Goal: Answer question/provide support: Share knowledge or assist other users

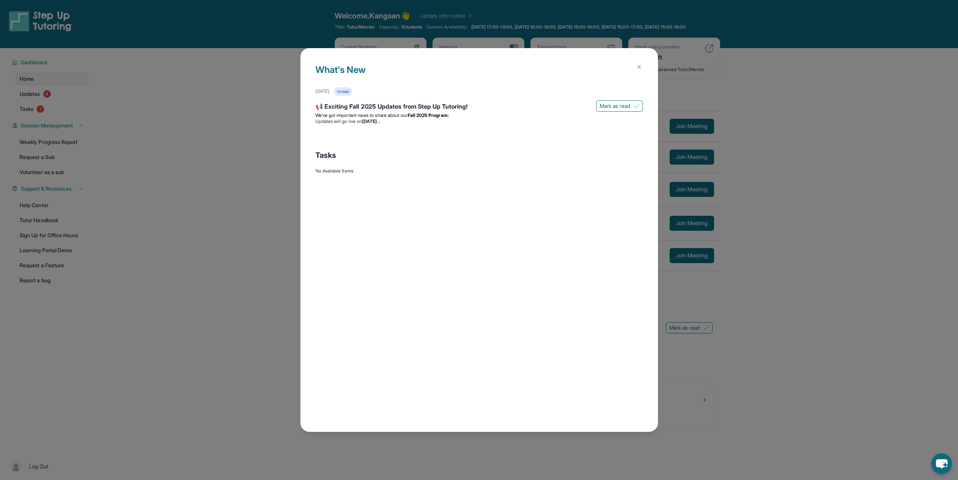
click at [640, 68] on img at bounding box center [639, 67] width 6 height 6
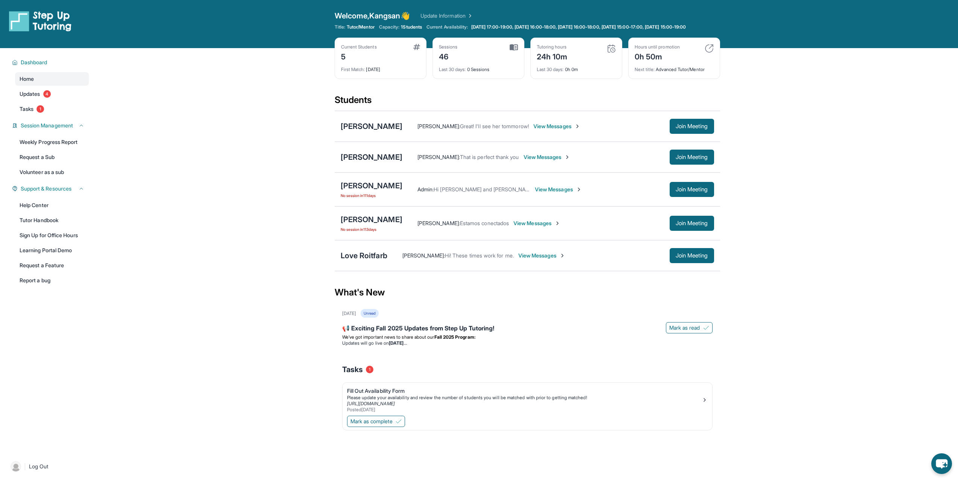
click at [553, 197] on div "Admin : Hi [PERSON_NAME] and [PERSON_NAME], Step Up Tutoring here! We’re halfwa…" at bounding box center [558, 189] width 312 height 15
click at [410, 205] on div "[PERSON_NAME] No session [DATE] Admin : Hi [PERSON_NAME] and Kangsan, Step Up T…" at bounding box center [526, 190] width 385 height 34
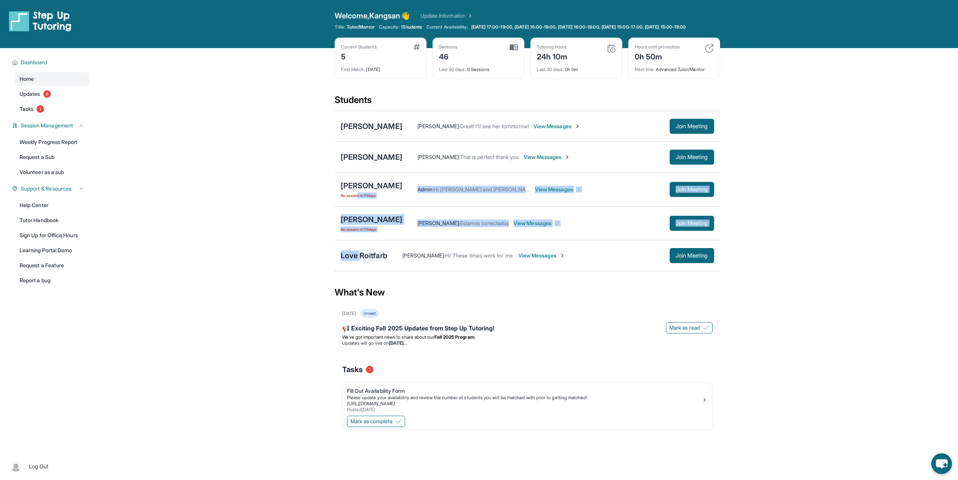
drag, startPoint x: 359, startPoint y: 201, endPoint x: 360, endPoint y: 259, distance: 58.3
click at [360, 259] on div "[PERSON_NAME] [PERSON_NAME] : Great! I'll see her tommorow! View Messages Join …" at bounding box center [526, 191] width 385 height 161
click at [357, 261] on div "Love Roitfarb" at bounding box center [364, 256] width 47 height 11
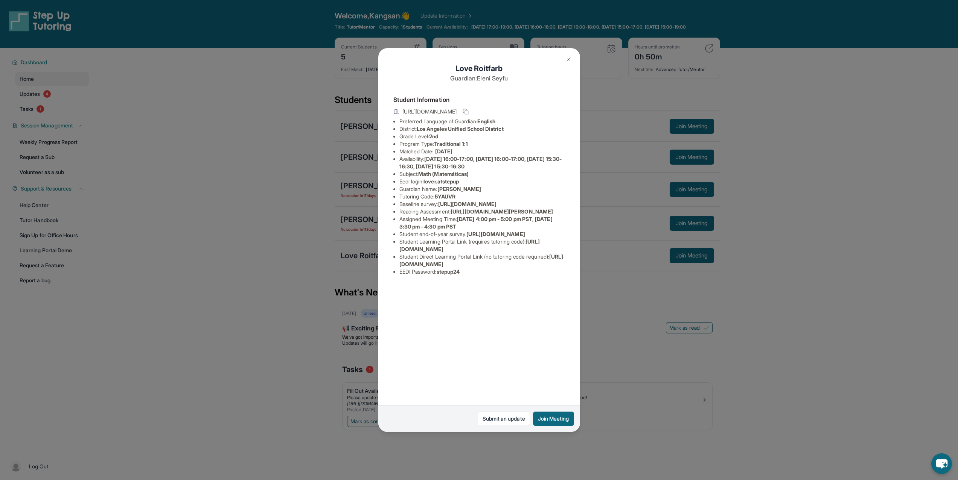
click at [297, 256] on div "Love Roitfarb Guardian: [PERSON_NAME] Student Information [URL][DOMAIN_NAME] Pr…" at bounding box center [479, 240] width 958 height 480
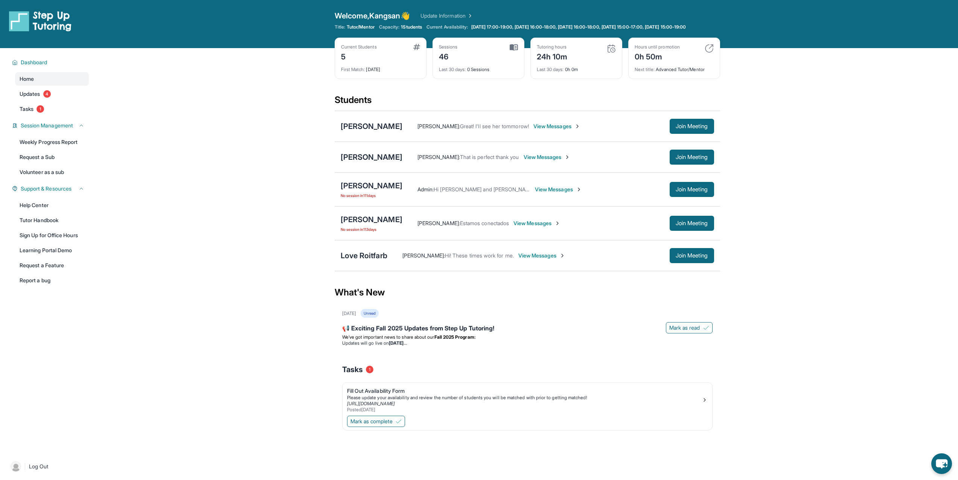
click at [358, 198] on div "[PERSON_NAME] No session [DATE]" at bounding box center [372, 190] width 62 height 18
click at [357, 191] on div "[PERSON_NAME]" at bounding box center [372, 186] width 62 height 11
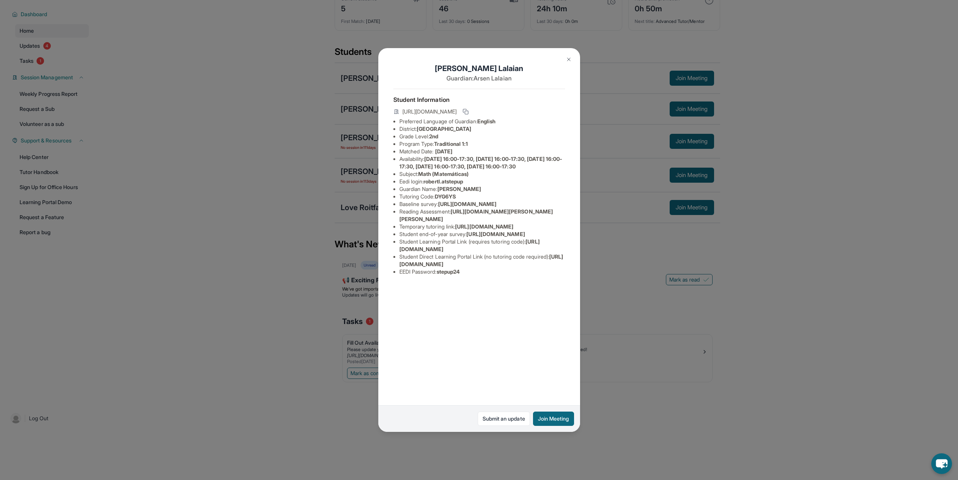
scroll to position [54, 0]
click at [491, 422] on link "Submit an update" at bounding box center [503, 419] width 52 height 14
click at [174, 63] on div "[PERSON_NAME] Guardian: [PERSON_NAME] Student Information [URL][DOMAIN_NAME] Pr…" at bounding box center [479, 240] width 958 height 480
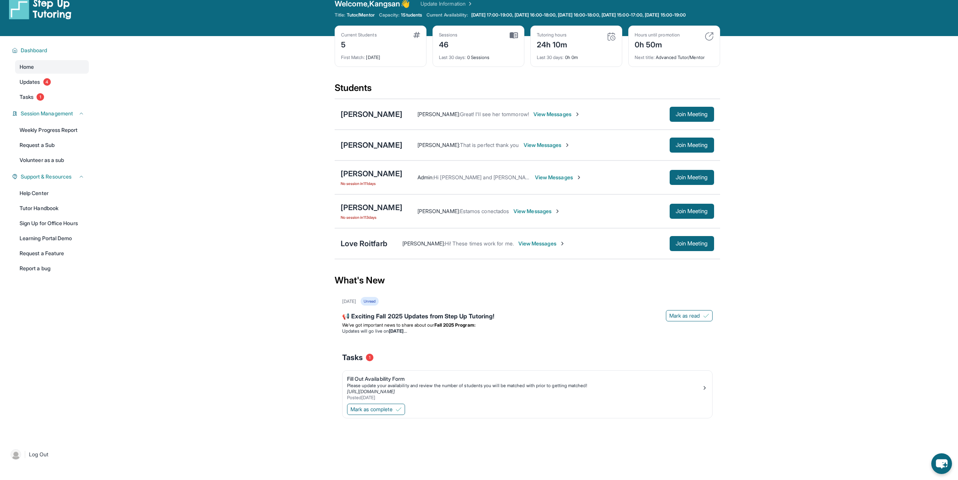
scroll to position [0, 0]
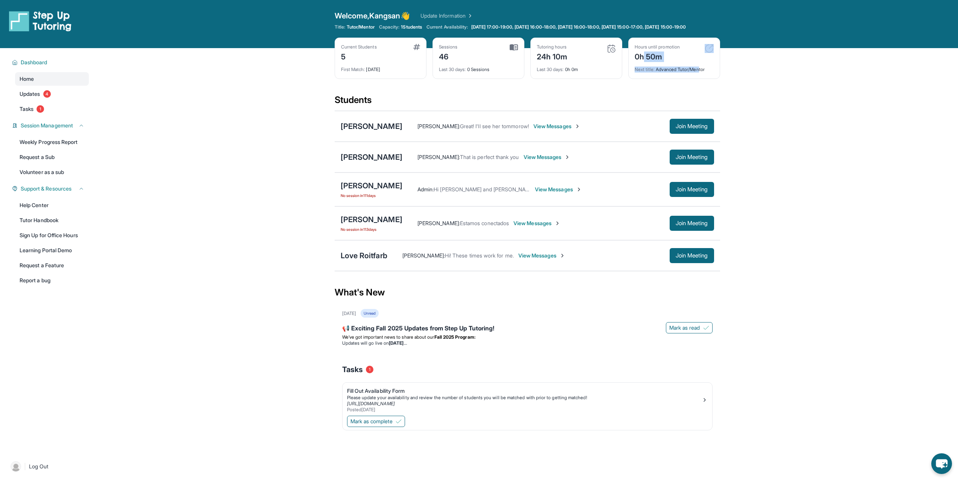
drag, startPoint x: 642, startPoint y: 64, endPoint x: 701, endPoint y: 80, distance: 61.2
click at [701, 79] on div "Hours until promotion 0h 50m Next title : Advanced Tutor/Mentor" at bounding box center [674, 58] width 92 height 41
click at [710, 53] on img at bounding box center [708, 48] width 9 height 9
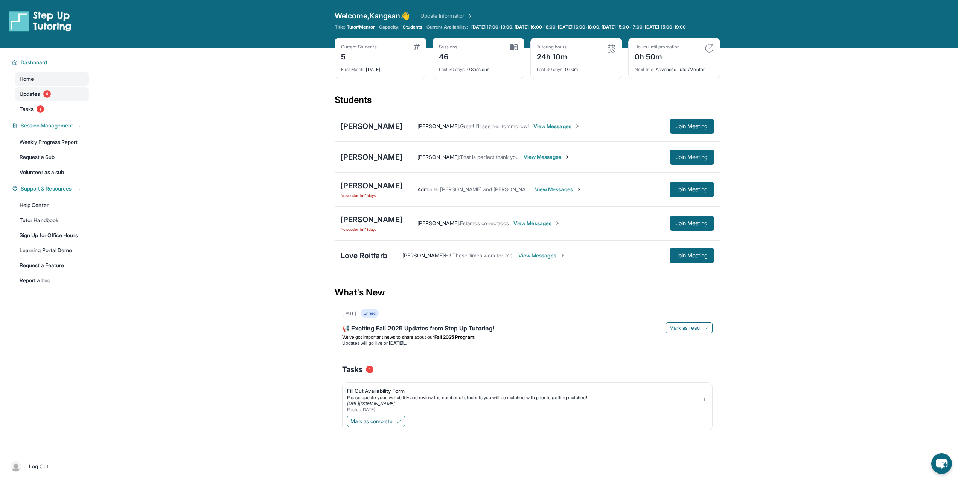
click at [25, 98] on span "Updates" at bounding box center [30, 94] width 21 height 8
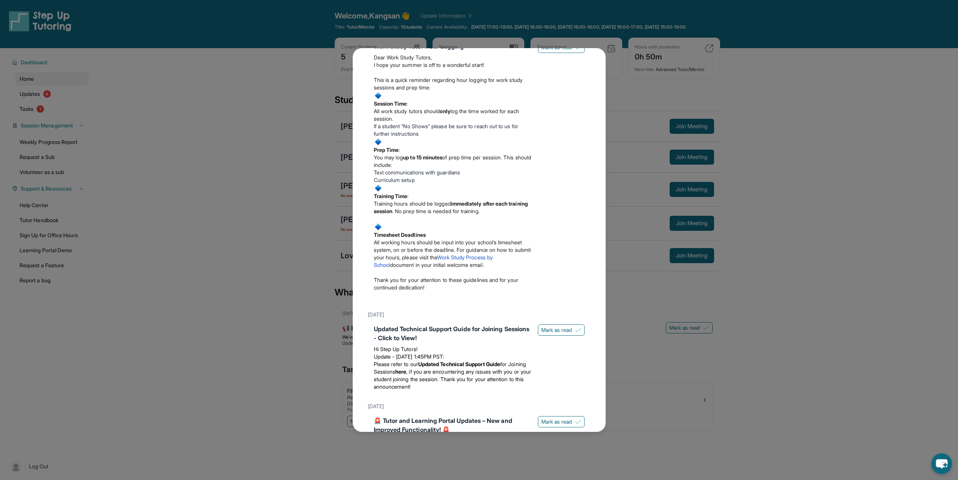
scroll to position [188, 0]
click at [242, 187] on div "Updates [DATE] 📢 Exciting Fall 2025 Updates from Step Up Tutoring! We’ve got im…" at bounding box center [479, 240] width 958 height 480
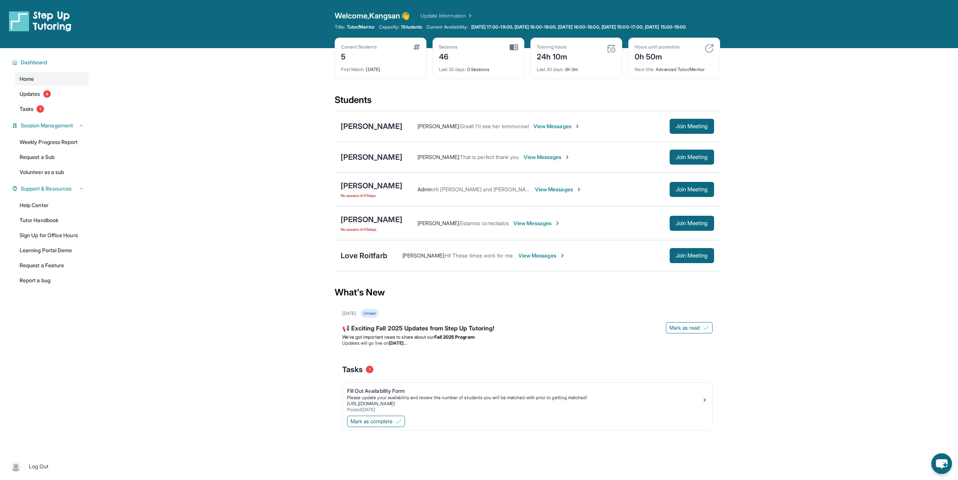
click at [499, 126] on div "[PERSON_NAME] : Great! I'll see her tommorow! View Messages Join Meeting" at bounding box center [558, 126] width 312 height 15
click at [541, 130] on span "View Messages" at bounding box center [556, 127] width 47 height 8
click at [363, 132] on div "[PERSON_NAME]" at bounding box center [372, 126] width 62 height 11
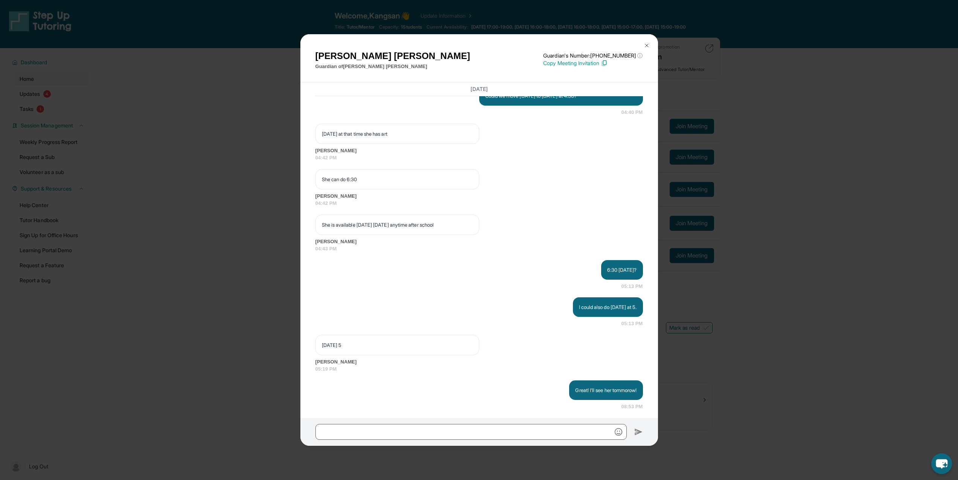
scroll to position [1051, 0]
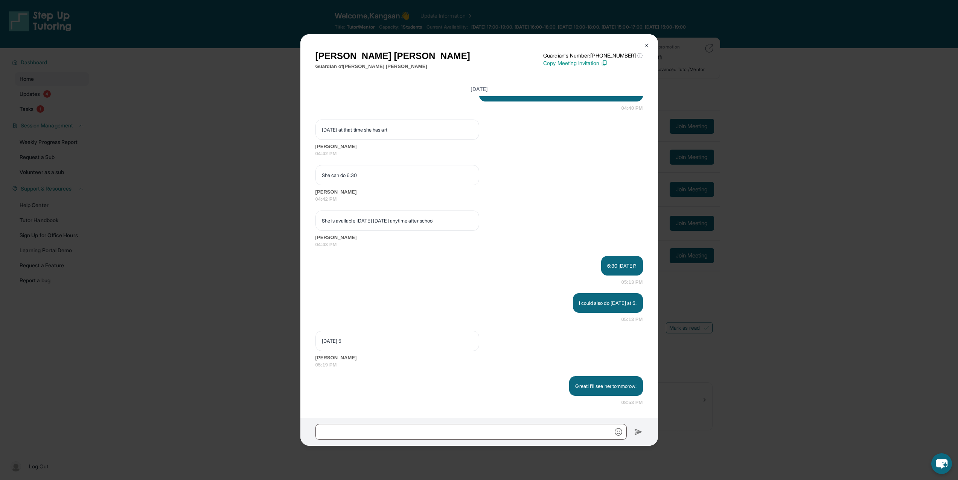
click at [261, 134] on div "[PERSON_NAME] Guardian of [PERSON_NAME] Guardian's Number: [PHONE_NUMBER] ⓘ Thi…" at bounding box center [479, 240] width 958 height 480
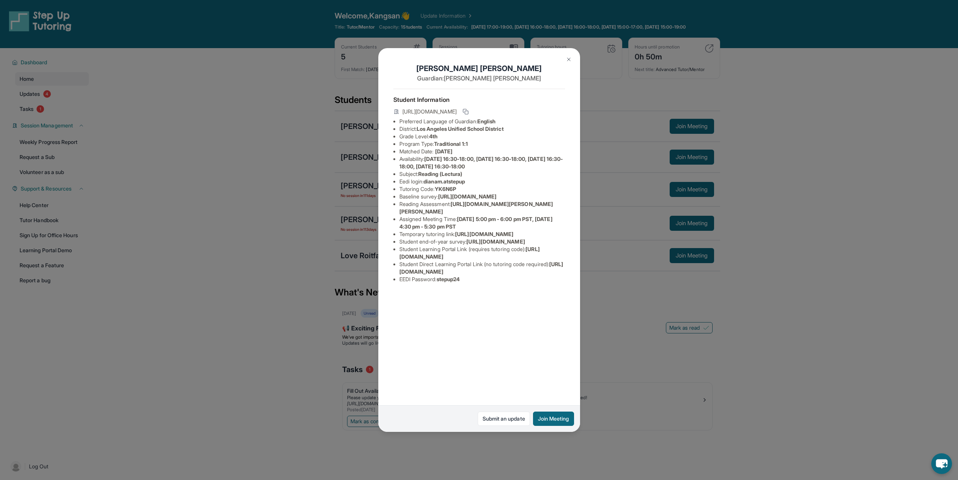
drag, startPoint x: 401, startPoint y: 203, endPoint x: 473, endPoint y: 215, distance: 72.9
click at [473, 201] on li "Baseline survey : [URL][DOMAIN_NAME]" at bounding box center [482, 197] width 166 height 8
click at [438, 200] on span "[URL][DOMAIN_NAME]" at bounding box center [467, 196] width 58 height 6
drag, startPoint x: 397, startPoint y: 206, endPoint x: 582, endPoint y: 221, distance: 185.8
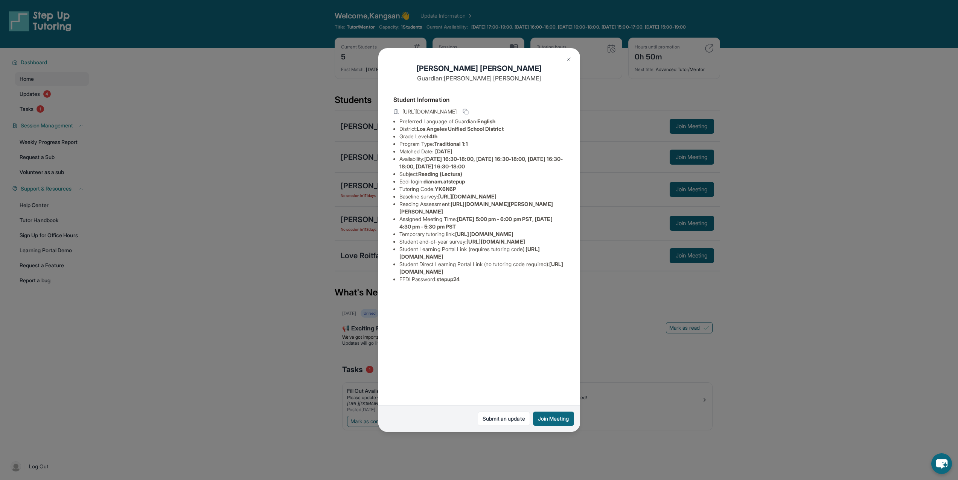
click at [582, 221] on div "[PERSON_NAME] Guardian: [PERSON_NAME] Student Information [URL][DOMAIN_NAME] Pr…" at bounding box center [479, 240] width 958 height 480
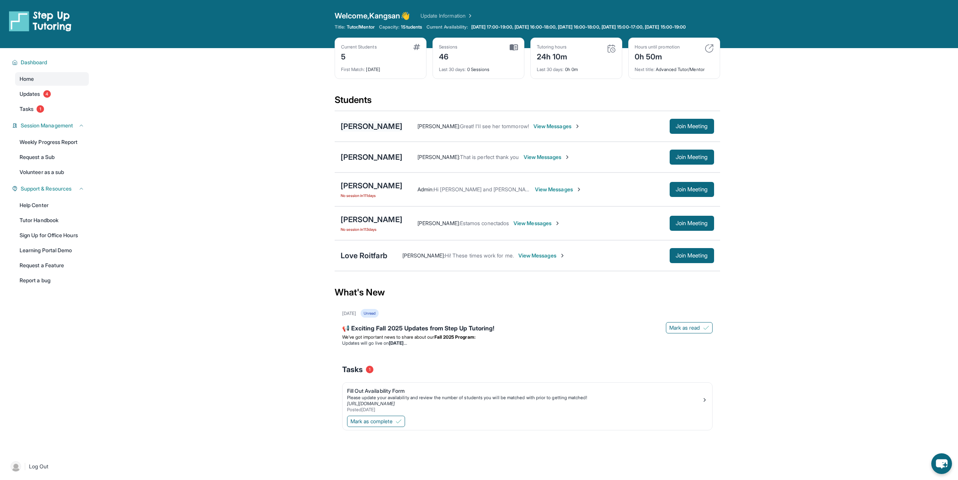
click at [383, 132] on div "[PERSON_NAME]" at bounding box center [372, 126] width 62 height 11
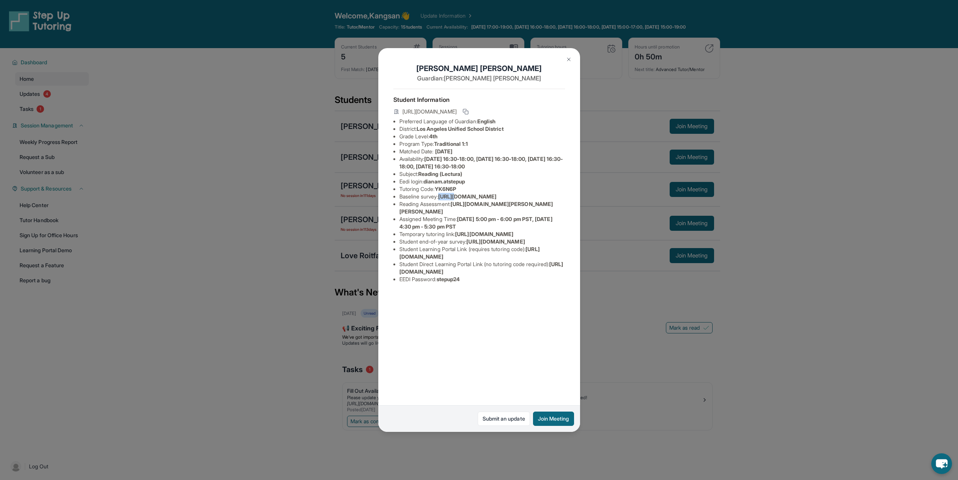
drag, startPoint x: 398, startPoint y: 205, endPoint x: 414, endPoint y: 207, distance: 16.0
click at [414, 207] on ul "Preferred Language of Guardian: English District: [GEOGRAPHIC_DATA] Unified Sch…" at bounding box center [479, 201] width 172 height 166
click at [466, 109] on icon at bounding box center [464, 110] width 3 height 3
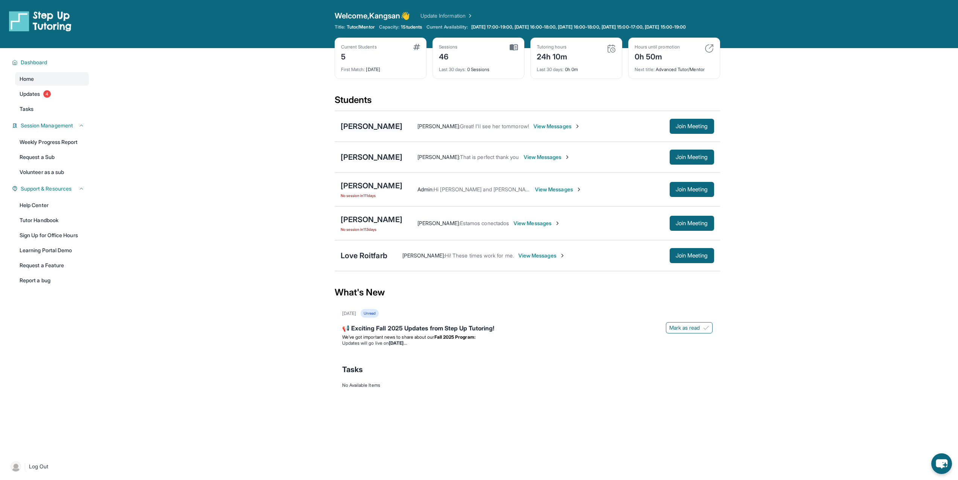
click at [380, 128] on div "[PERSON_NAME]" at bounding box center [372, 126] width 62 height 11
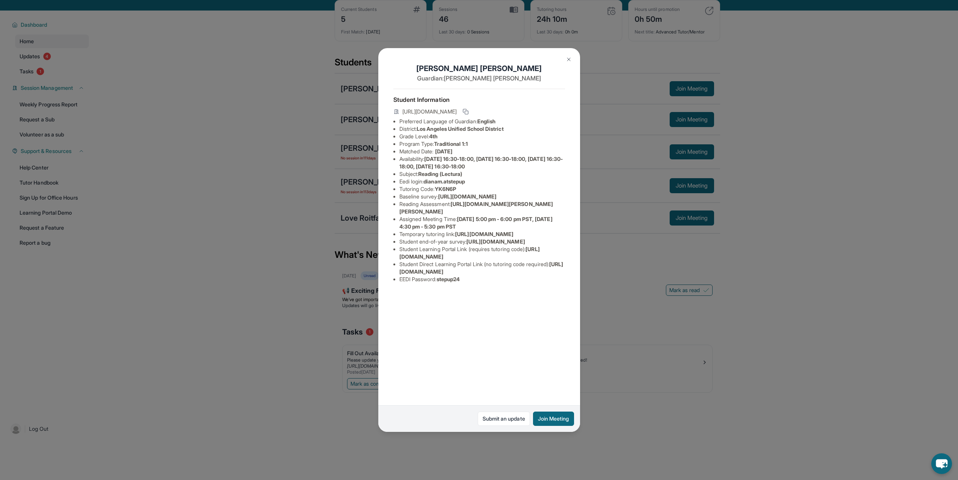
scroll to position [0, 268]
drag, startPoint x: 399, startPoint y: 204, endPoint x: 537, endPoint y: 220, distance: 139.4
click at [537, 220] on div "[PERSON_NAME] Guardian: [PERSON_NAME] Student Information [URL][DOMAIN_NAME] Pr…" at bounding box center [479, 240] width 202 height 385
copy span "[URL][DOMAIN_NAME]"
click at [496, 370] on div "[PERSON_NAME] Guardian: [PERSON_NAME] Student Information [URL][DOMAIN_NAME] Pr…" at bounding box center [479, 240] width 202 height 385
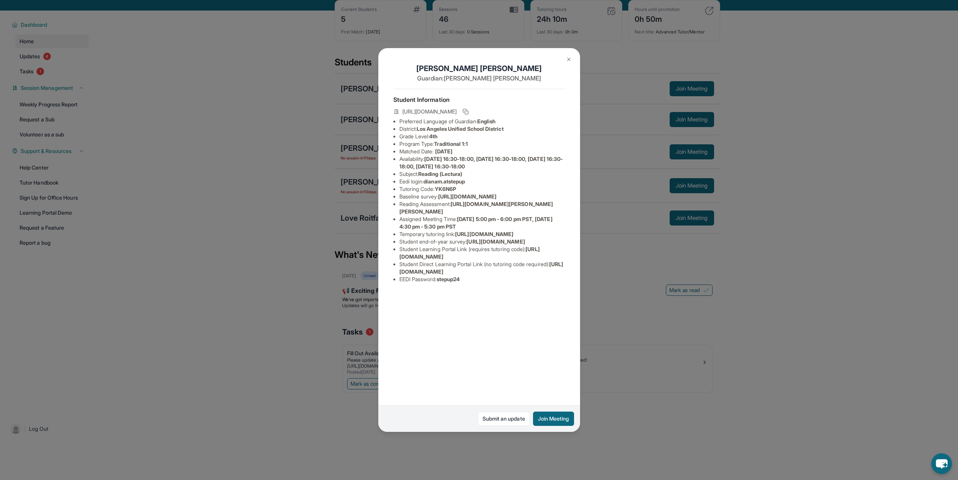
scroll to position [0, 0]
drag, startPoint x: 461, startPoint y: 296, endPoint x: 342, endPoint y: 291, distance: 118.2
click at [342, 291] on div "[PERSON_NAME] Guardian: [PERSON_NAME] Student Information [URL][DOMAIN_NAME] Pr…" at bounding box center [479, 240] width 958 height 480
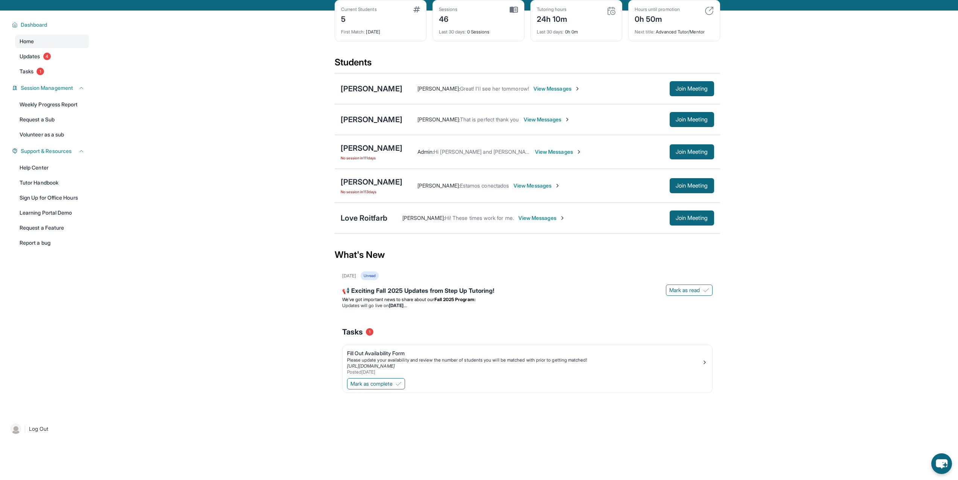
click at [378, 87] on div "Diana Muradyan Kangsan Kim : Great! I'll see her tommorow! View Messages Join M…" at bounding box center [526, 88] width 385 height 31
click at [375, 93] on div "[PERSON_NAME]" at bounding box center [372, 89] width 62 height 11
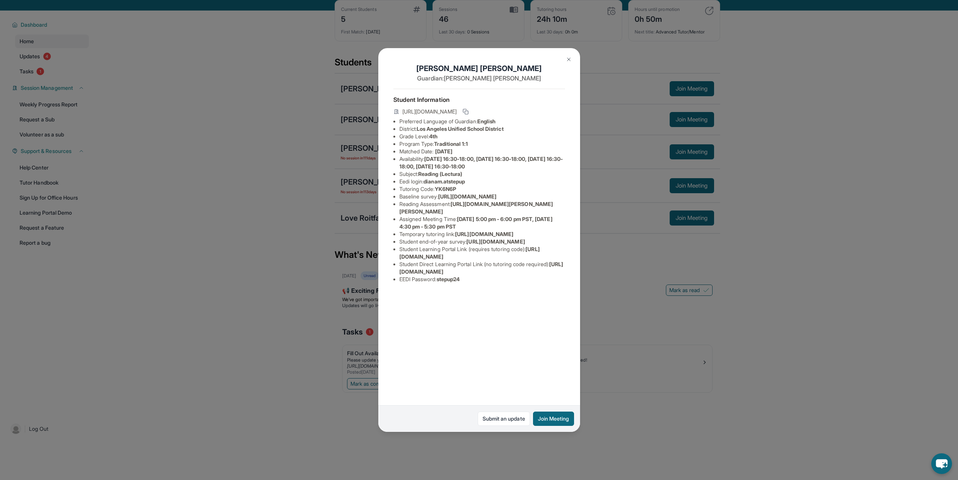
drag, startPoint x: 455, startPoint y: 227, endPoint x: 570, endPoint y: 235, distance: 115.4
click at [570, 235] on div "[PERSON_NAME] Guardian: [PERSON_NAME] Student Information [URL][DOMAIN_NAME] Pr…" at bounding box center [479, 240] width 202 height 385
copy span "[URL][DOMAIN_NAME][PERSON_NAME][PERSON_NAME]"
click at [157, 161] on div "[PERSON_NAME] Guardian: [PERSON_NAME] Student Information [URL][DOMAIN_NAME] Pr…" at bounding box center [479, 240] width 958 height 480
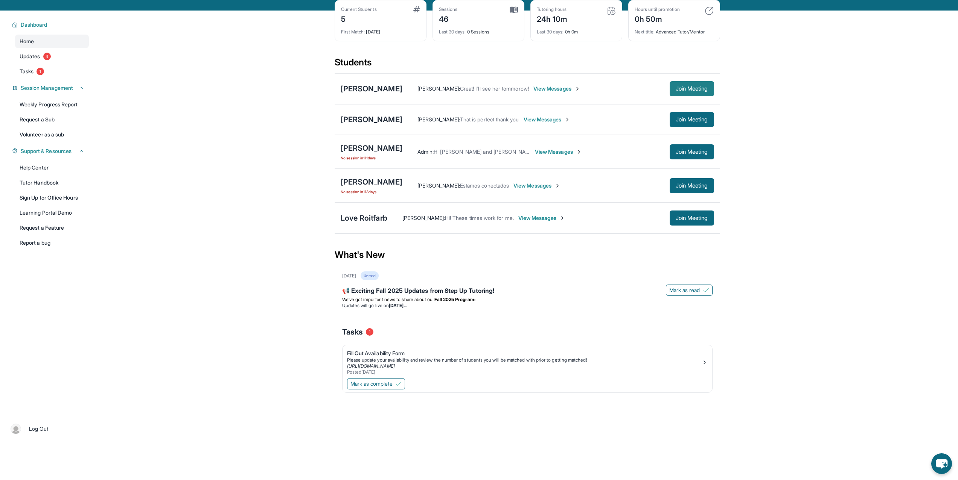
click at [689, 91] on span "Join Meeting" at bounding box center [691, 89] width 32 height 5
click at [383, 94] on div "[PERSON_NAME]" at bounding box center [372, 89] width 62 height 11
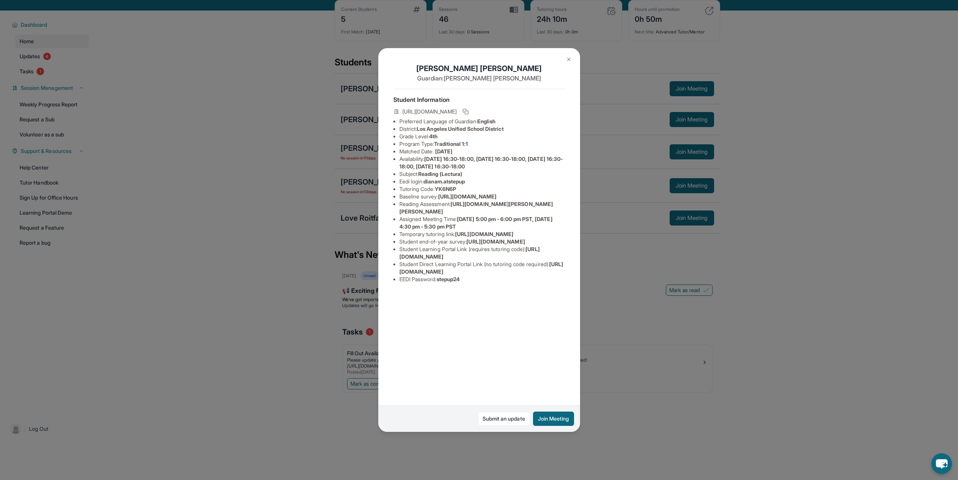
drag, startPoint x: 436, startPoint y: 121, endPoint x: 435, endPoint y: 209, distance: 88.4
click at [435, 209] on ul "Preferred Language of Guardian: English District: [GEOGRAPHIC_DATA] Unified Sch…" at bounding box center [479, 201] width 172 height 166
click at [445, 200] on span "[URL][DOMAIN_NAME]" at bounding box center [467, 196] width 58 height 6
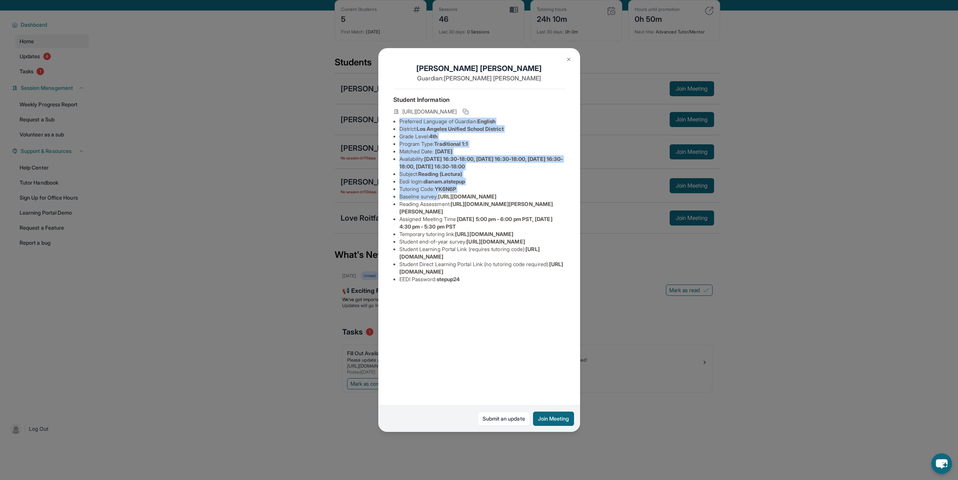
drag, startPoint x: 451, startPoint y: 199, endPoint x: 396, endPoint y: 122, distance: 94.9
click at [396, 123] on ul "Preferred Language of Guardian: English District: [GEOGRAPHIC_DATA] Unified Sch…" at bounding box center [479, 201] width 172 height 166
click at [396, 122] on ul "Preferred Language of Guardian: English District: [GEOGRAPHIC_DATA] Unified Sch…" at bounding box center [479, 201] width 172 height 166
click at [400, 121] on li "Preferred Language of Guardian: English" at bounding box center [482, 122] width 166 height 8
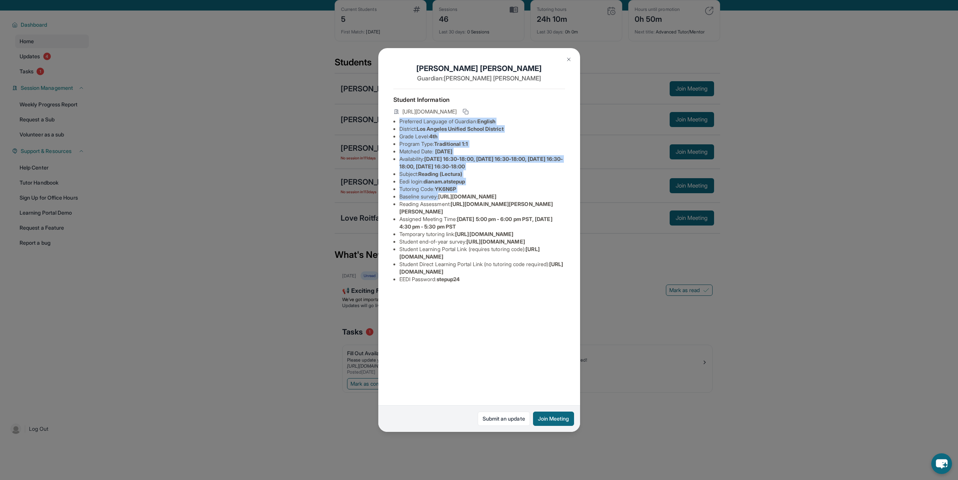
click at [400, 120] on li "Preferred Language of Guardian: English" at bounding box center [482, 122] width 166 height 8
drag, startPoint x: 401, startPoint y: 120, endPoint x: 470, endPoint y: 193, distance: 100.4
click at [470, 193] on ul "Preferred Language of Guardian: English District: [GEOGRAPHIC_DATA] Unified Sch…" at bounding box center [479, 201] width 172 height 166
click at [464, 195] on li "Baseline survey : [URL][DOMAIN_NAME]" at bounding box center [482, 197] width 166 height 8
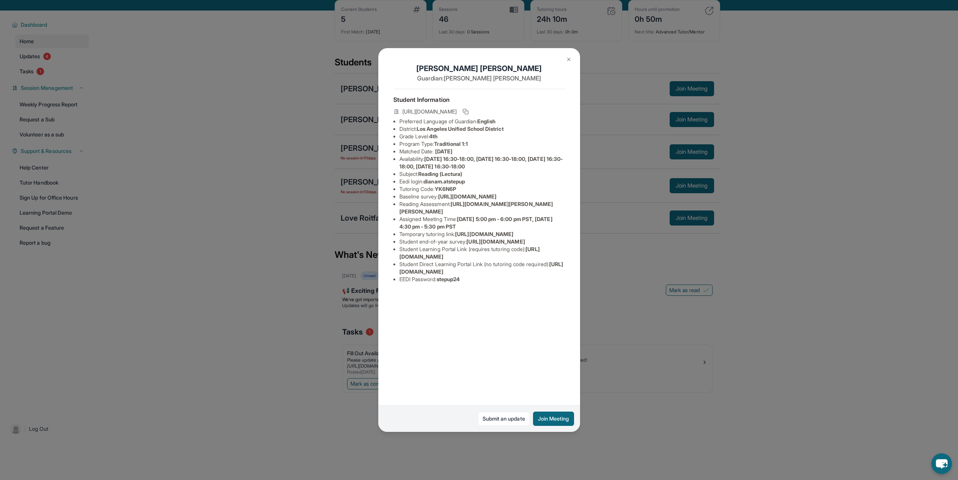
click at [567, 60] on img at bounding box center [569, 59] width 6 height 6
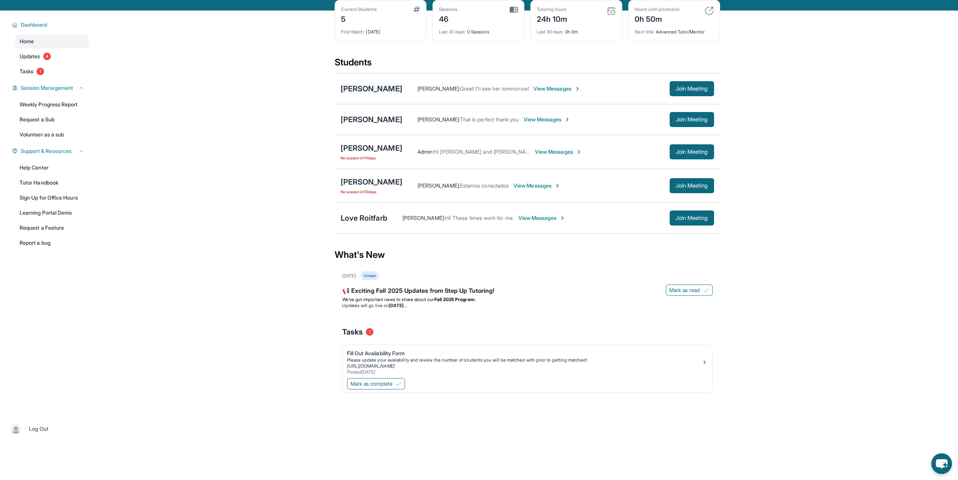
click at [347, 94] on div "[PERSON_NAME]" at bounding box center [372, 89] width 62 height 11
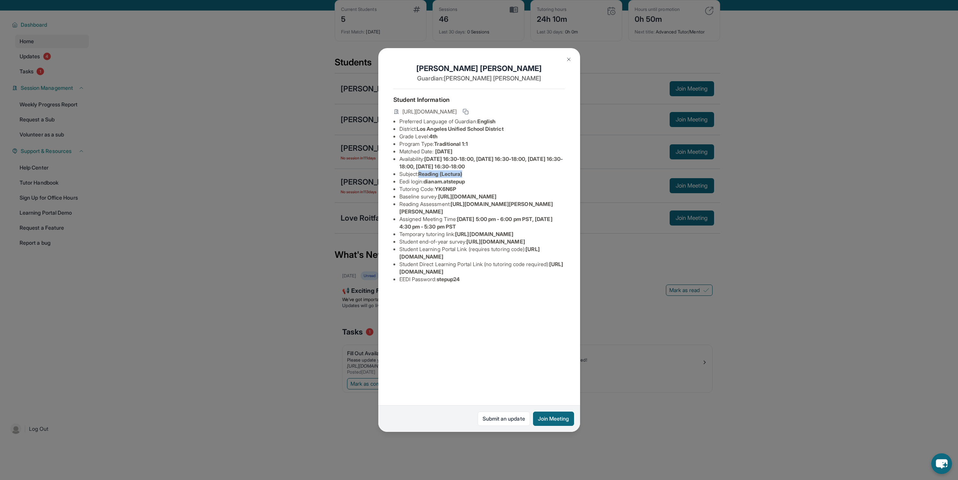
drag, startPoint x: 432, startPoint y: 175, endPoint x: 477, endPoint y: 175, distance: 44.8
click at [477, 175] on li "Subject : Reading (Lectura)" at bounding box center [482, 174] width 166 height 8
copy span "Reading (Lectura)"
click at [138, 124] on div "[PERSON_NAME] Guardian: [PERSON_NAME] Student Information [URL][DOMAIN_NAME] Pr…" at bounding box center [479, 240] width 958 height 480
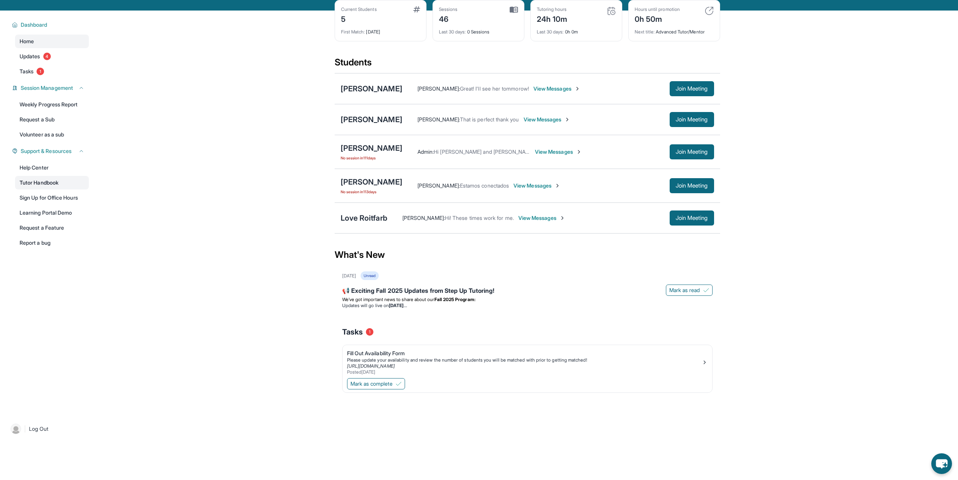
click at [68, 190] on link "Tutor Handbook" at bounding box center [52, 183] width 74 height 14
